Goal: Task Accomplishment & Management: Manage account settings

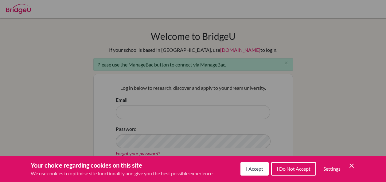
scroll to position [92, 0]
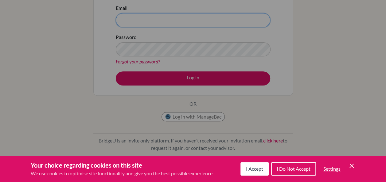
type input "[EMAIL_ADDRESS][DOMAIN_NAME]"
click at [188, 117] on div "Cookie Preferences" at bounding box center [193, 91] width 386 height 182
click at [255, 165] on button "I Accept" at bounding box center [254, 169] width 28 height 14
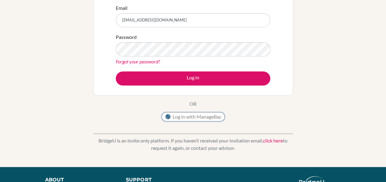
click at [202, 118] on button "Log in with ManageBac" at bounding box center [192, 116] width 63 height 9
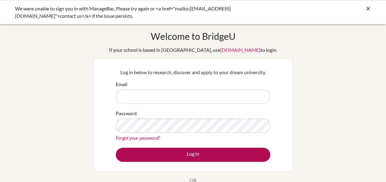
type input "[EMAIL_ADDRESS][DOMAIN_NAME]"
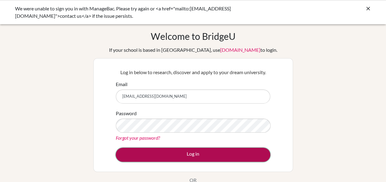
click at [193, 154] on button "Log in" at bounding box center [193, 155] width 154 height 14
